Goal: Check status: Check status

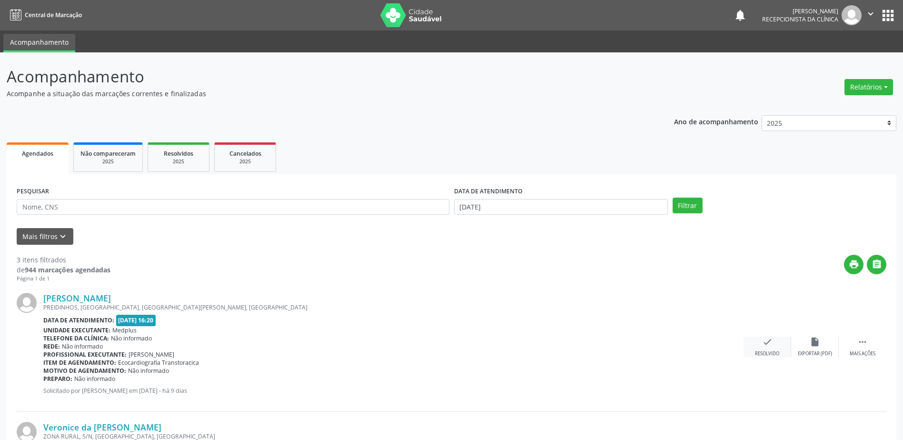
click at [770, 345] on icon "check" at bounding box center [767, 341] width 10 height 10
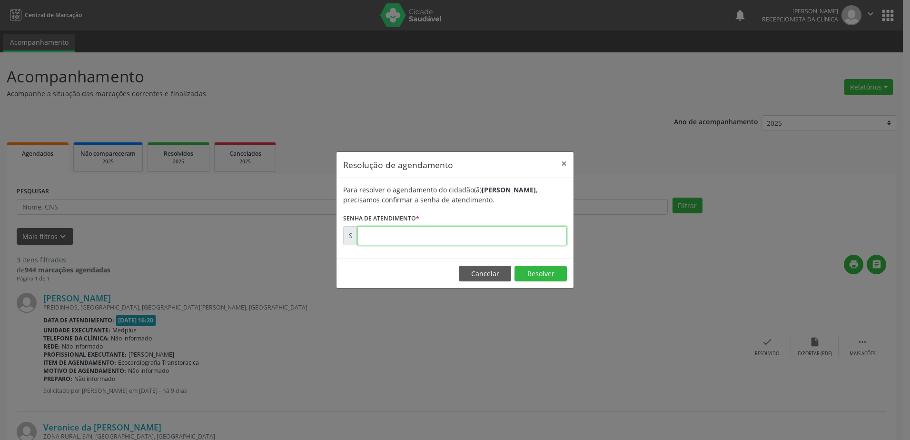
click at [415, 235] on input "text" at bounding box center [461, 235] width 209 height 19
type input "00178765"
click at [537, 273] on button "Resolver" at bounding box center [540, 274] width 52 height 16
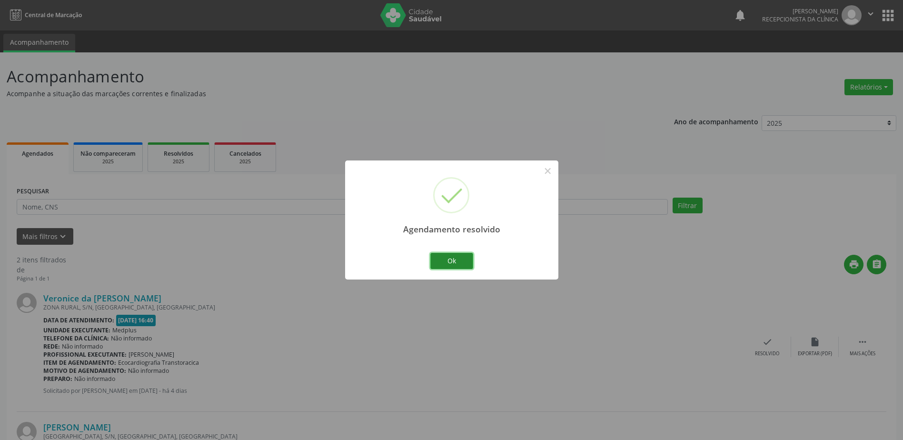
click at [439, 259] on button "Ok" at bounding box center [451, 261] width 43 height 16
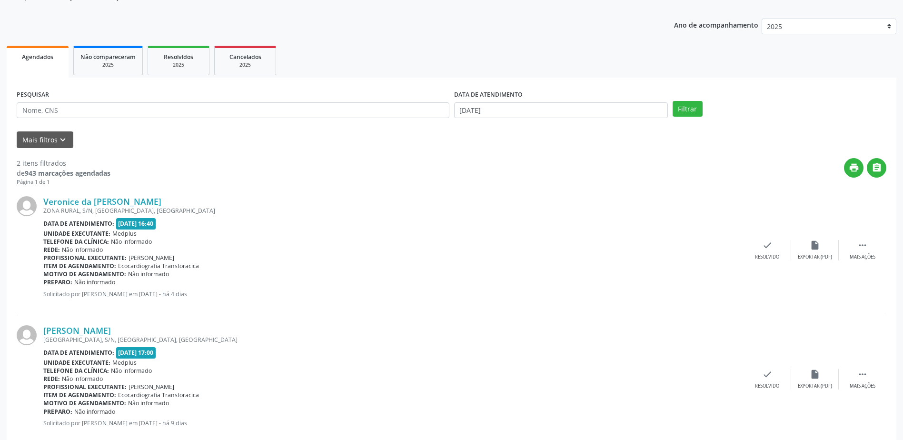
scroll to position [117, 0]
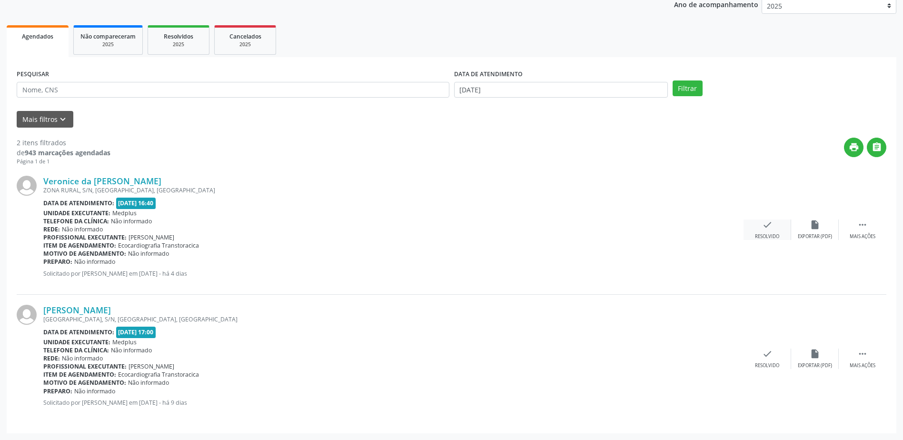
click at [762, 235] on div "Resolvido" at bounding box center [767, 236] width 24 height 7
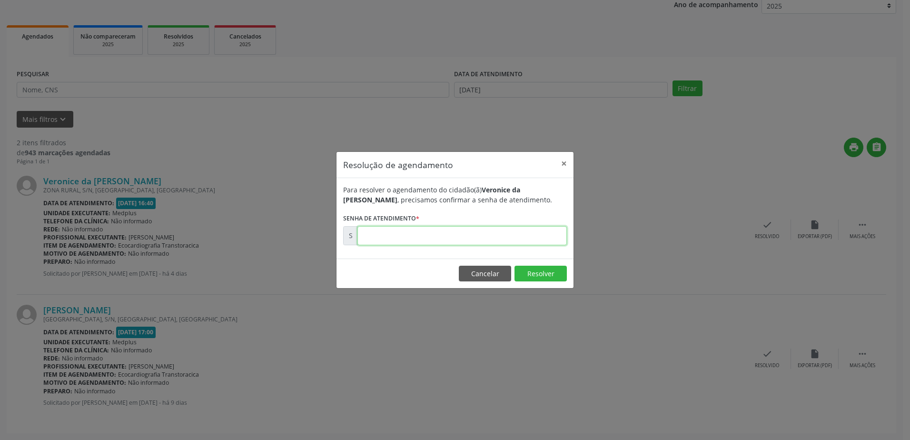
click at [380, 238] on input "text" at bounding box center [461, 235] width 209 height 19
type input "0"
click at [566, 160] on button "×" at bounding box center [563, 163] width 19 height 23
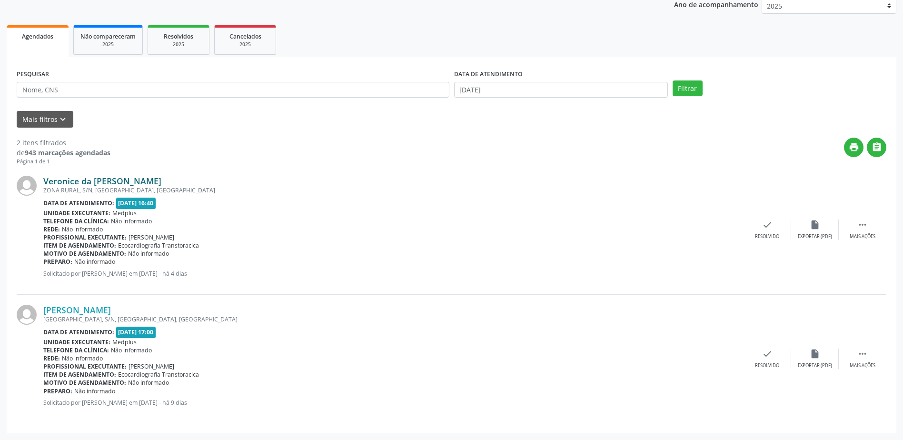
click at [62, 182] on link "Veronice da [PERSON_NAME]" at bounding box center [102, 181] width 118 height 10
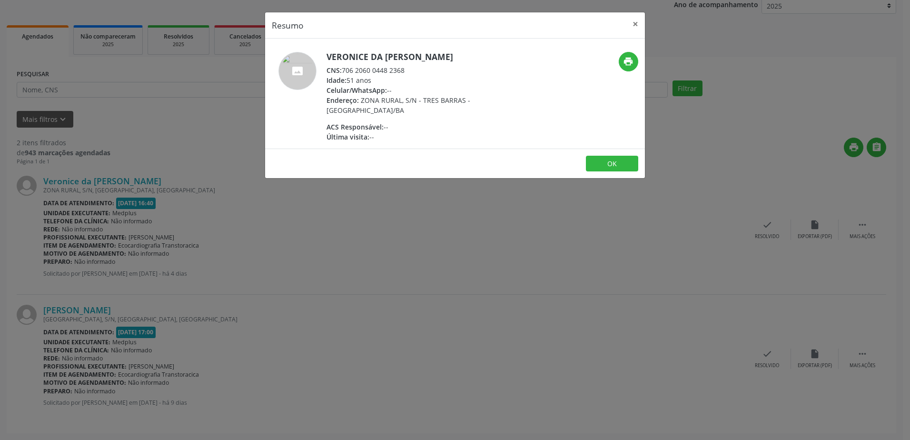
click at [276, 207] on div "Resumo × Veronice da [PERSON_NAME] CNS: 706 2060 0448 2368 Idade: 51 anos Celul…" at bounding box center [455, 220] width 910 height 440
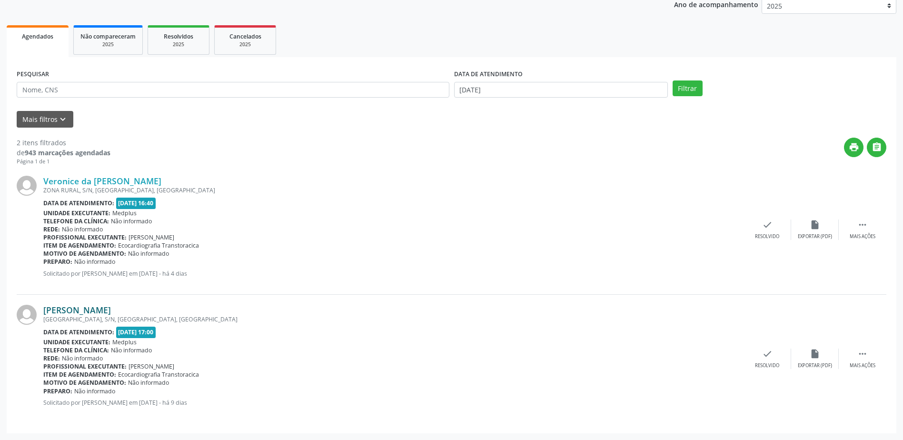
click at [111, 309] on link "[PERSON_NAME]" at bounding box center [77, 310] width 68 height 10
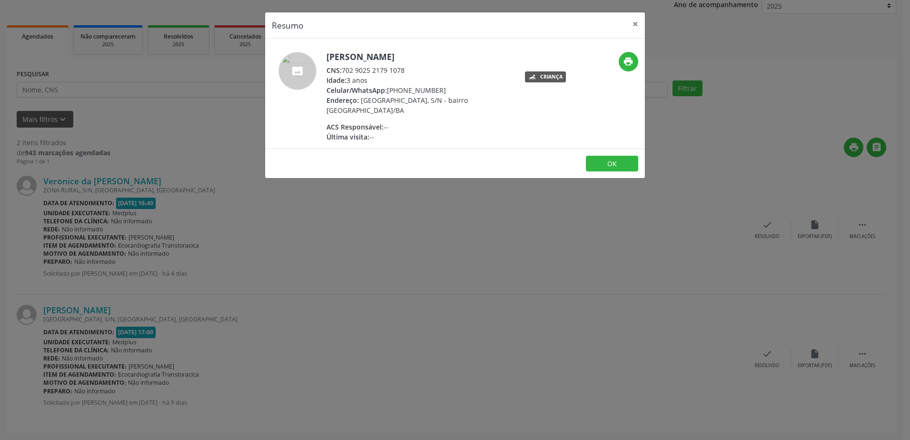
click at [389, 251] on div "Resumo × [PERSON_NAME] CNS: 702 9025 2179 1078 Idade: 3 anos Celular/WhatsApp: …" at bounding box center [455, 220] width 910 height 440
